Goal: Task Accomplishment & Management: Complete application form

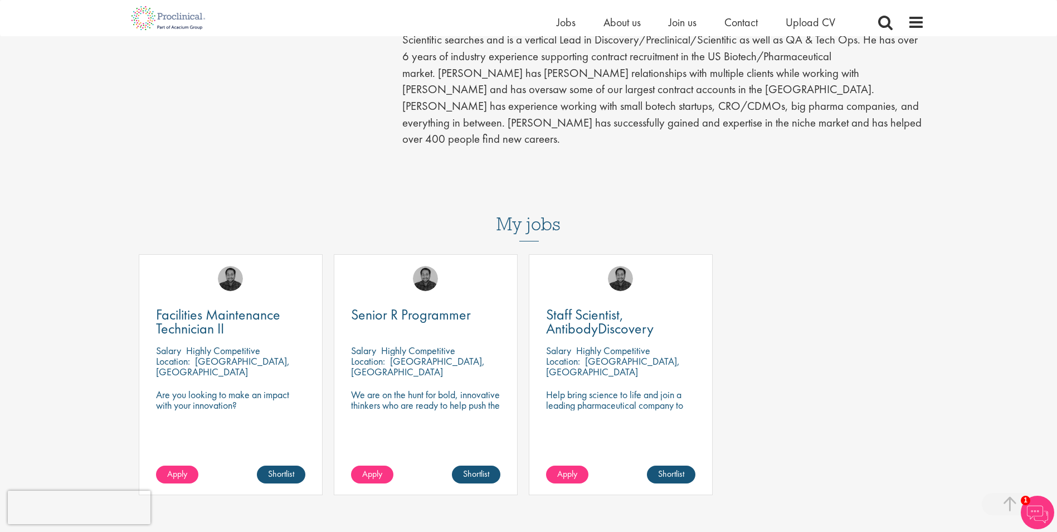
scroll to position [334, 0]
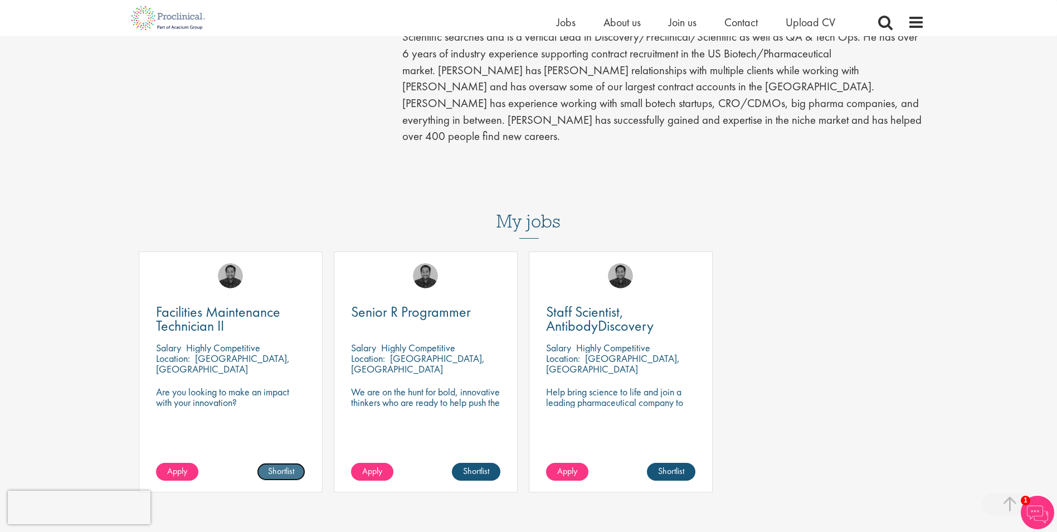
click at [284, 463] on link "Shortlist" at bounding box center [281, 472] width 48 height 18
click at [178, 465] on span "Apply" at bounding box center [177, 471] width 20 height 12
